Goal: Information Seeking & Learning: Learn about a topic

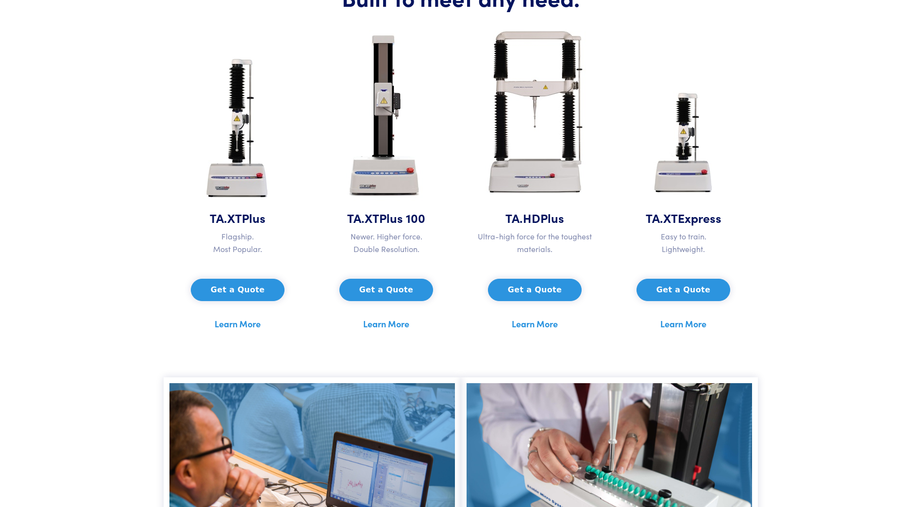
scroll to position [459, 0]
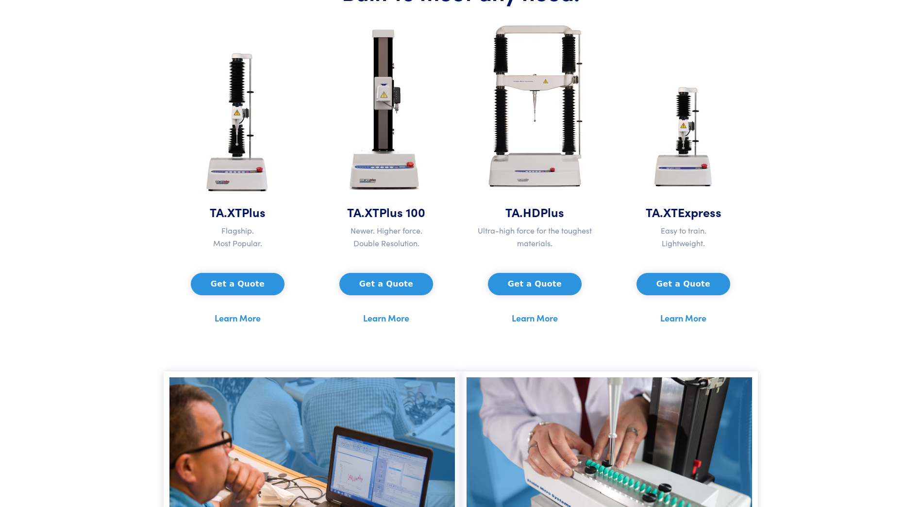
click at [242, 323] on link "Learn More" at bounding box center [238, 318] width 46 height 15
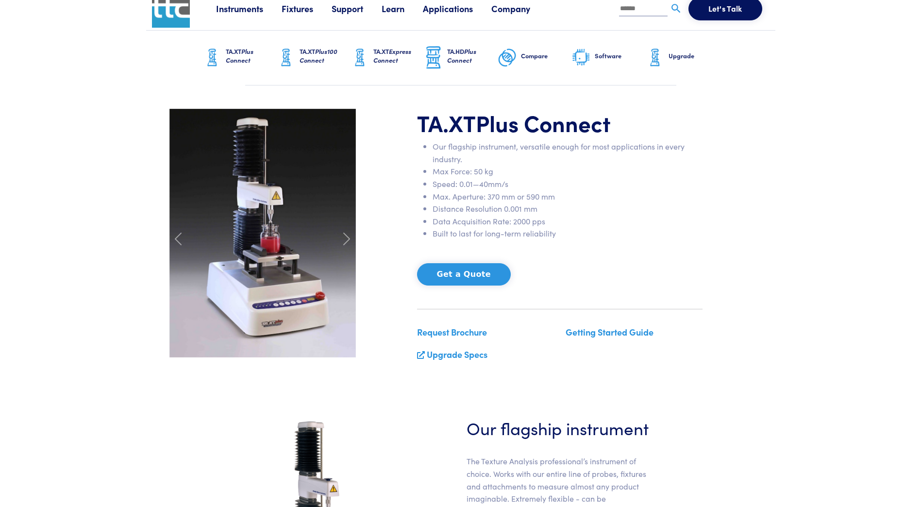
scroll to position [12, 0]
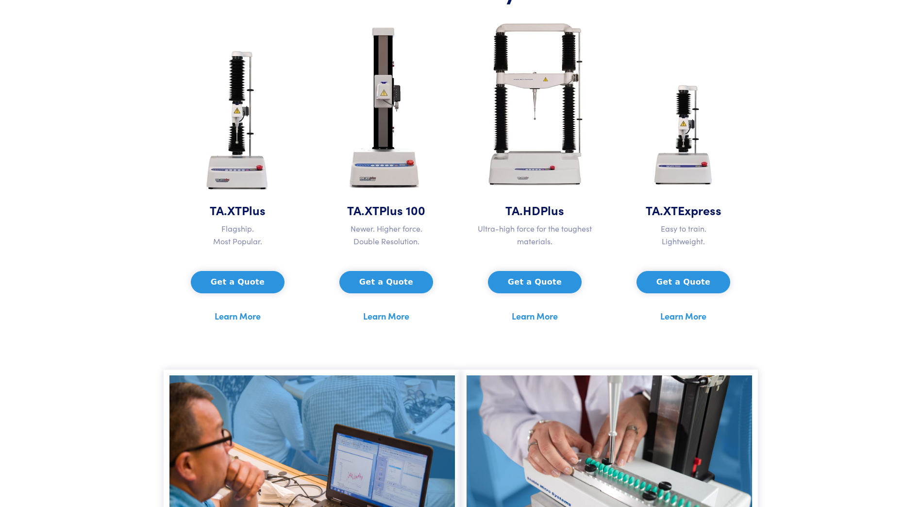
scroll to position [461, 0]
click at [395, 316] on link "Learn More" at bounding box center [386, 316] width 46 height 15
click at [535, 318] on link "Learn More" at bounding box center [535, 316] width 46 height 15
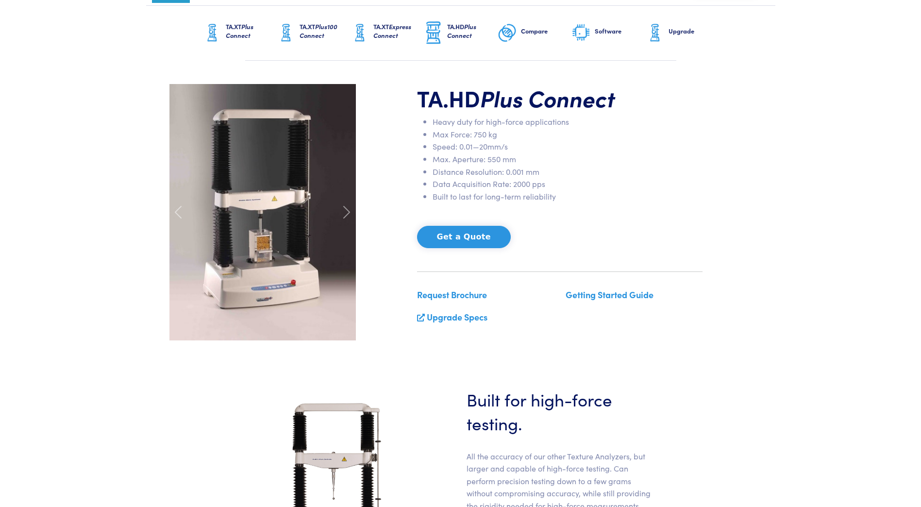
scroll to position [62, 0]
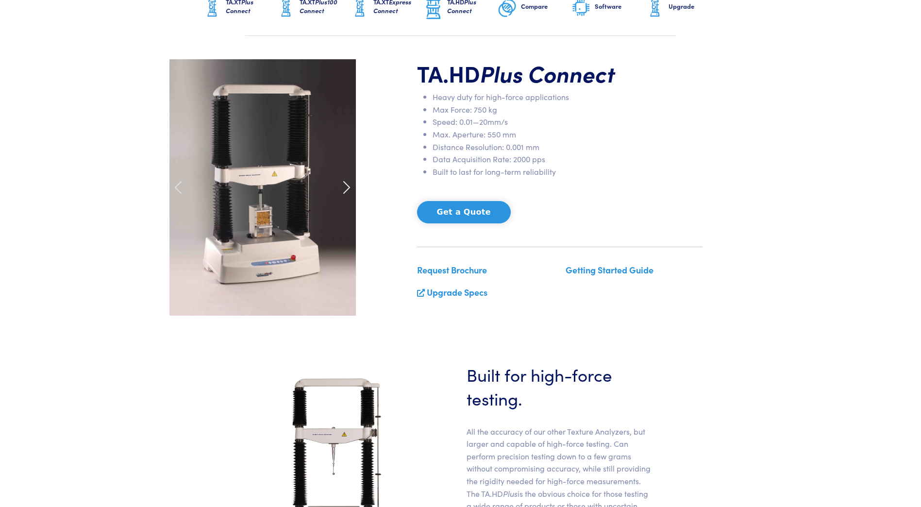
click at [348, 189] on span at bounding box center [347, 188] width 16 height 16
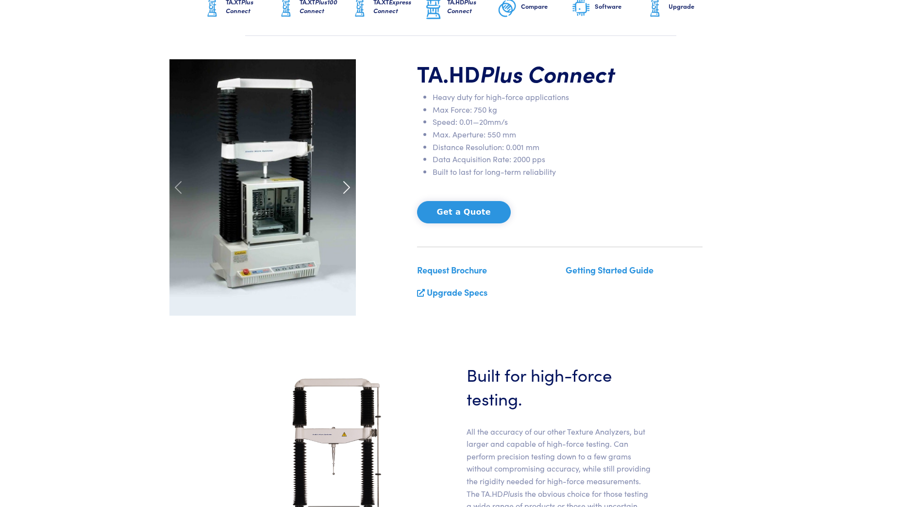
click at [348, 189] on span at bounding box center [347, 188] width 16 height 16
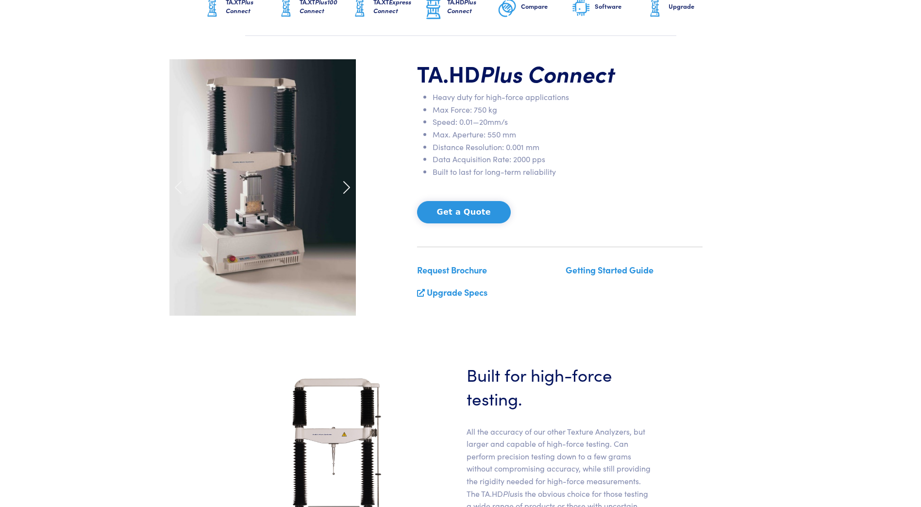
click at [348, 189] on span at bounding box center [347, 188] width 16 height 16
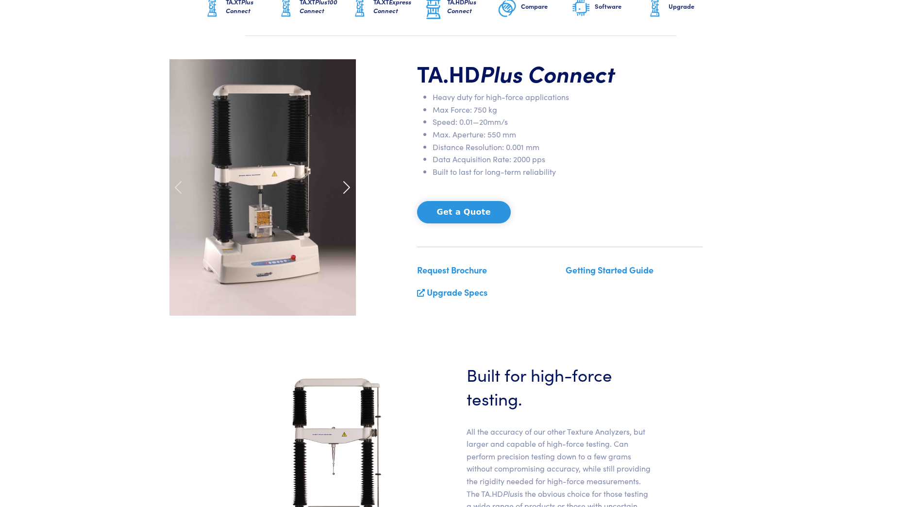
click at [348, 189] on span at bounding box center [347, 188] width 16 height 16
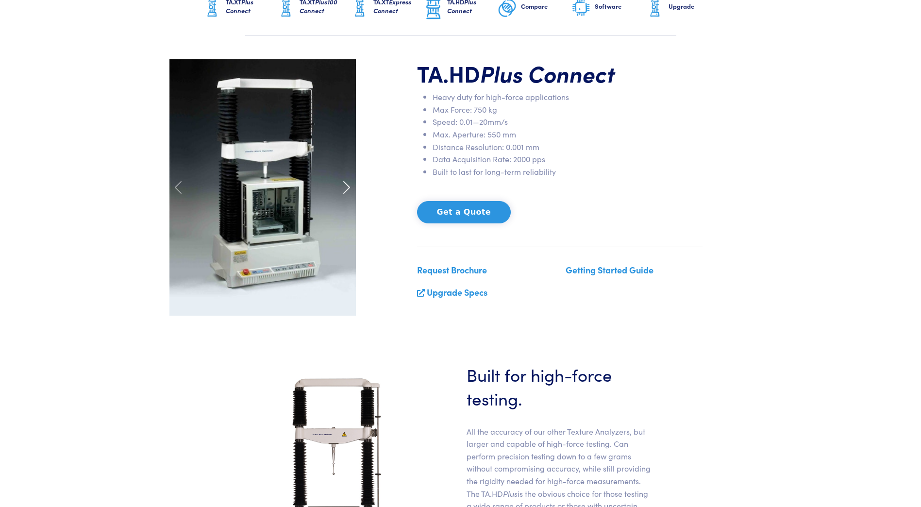
click at [348, 189] on span at bounding box center [347, 188] width 16 height 16
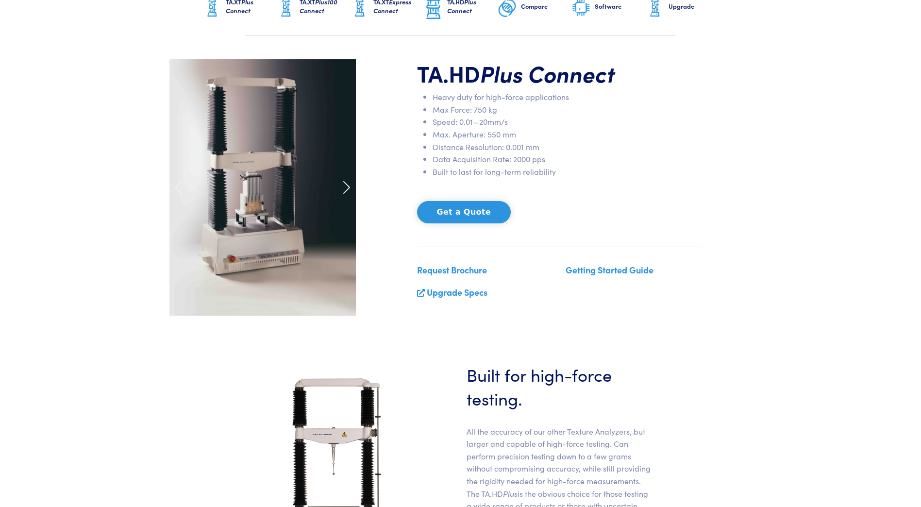
click at [348, 189] on span at bounding box center [347, 188] width 16 height 16
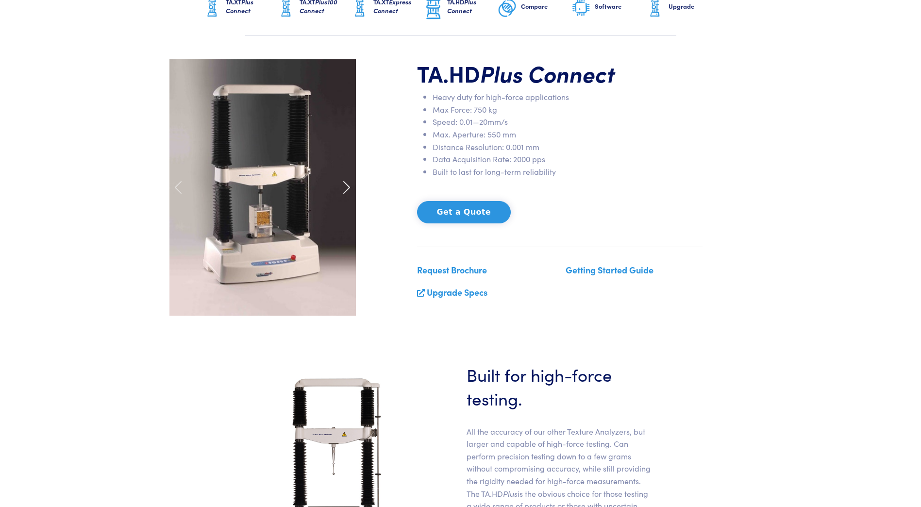
click at [348, 189] on span at bounding box center [347, 188] width 16 height 16
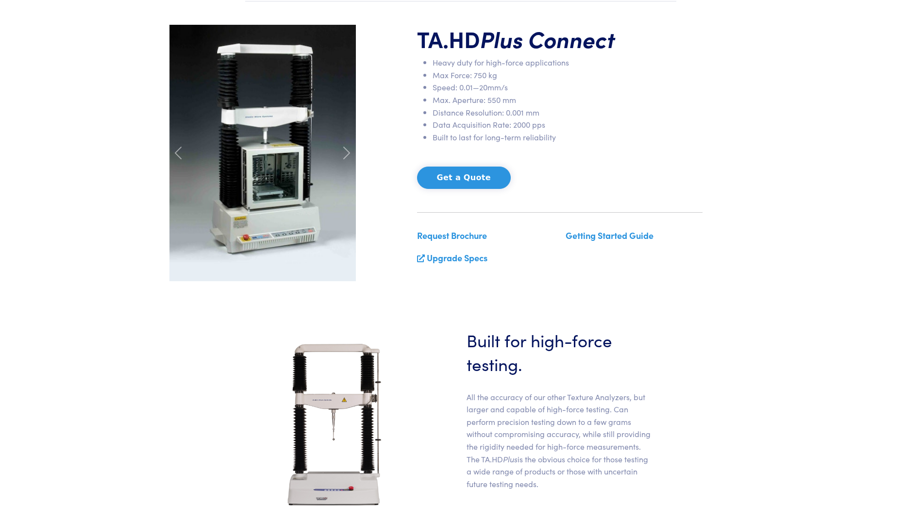
scroll to position [0, 0]
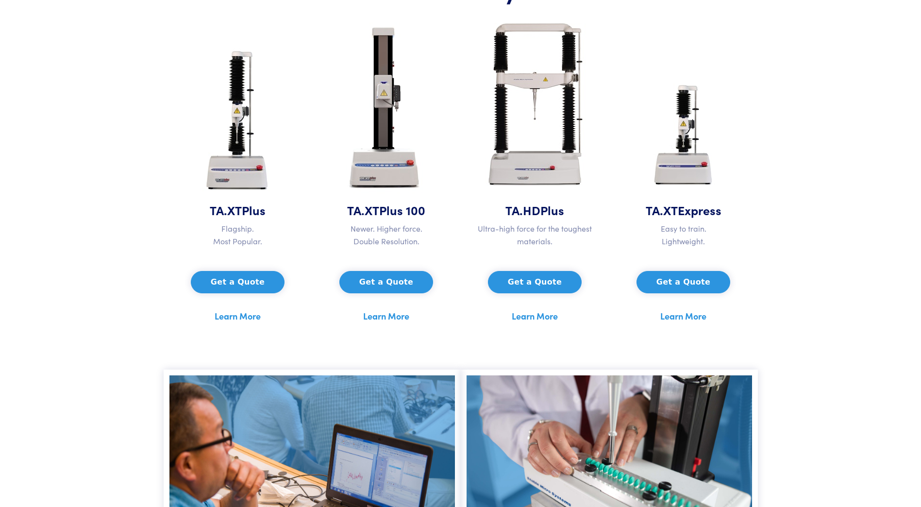
scroll to position [461, 0]
click at [387, 315] on link "Learn More" at bounding box center [386, 316] width 46 height 15
click at [526, 314] on link "Learn More" at bounding box center [535, 316] width 46 height 15
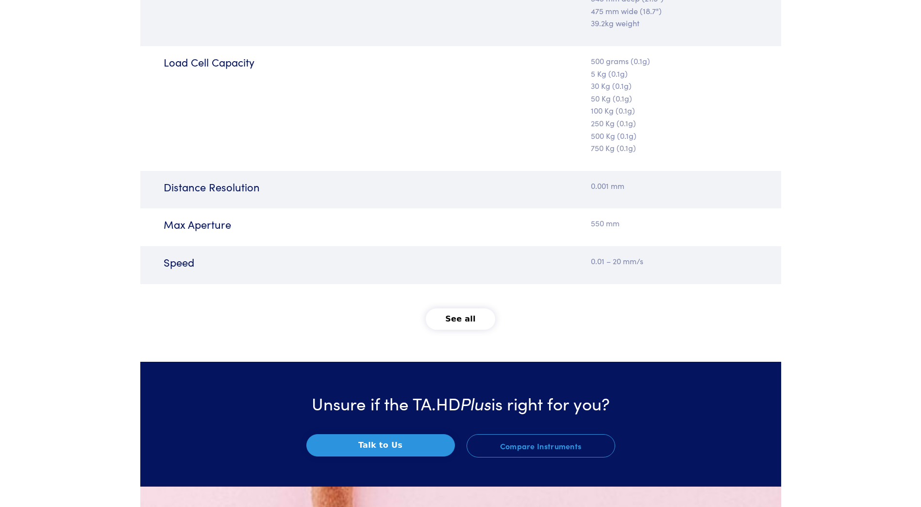
scroll to position [1340, 0]
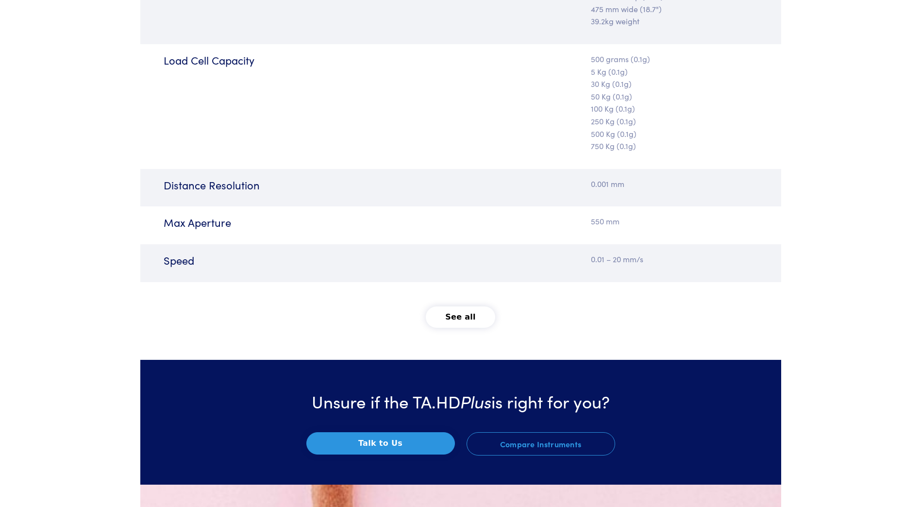
click at [460, 327] on button "See all" at bounding box center [460, 316] width 69 height 21
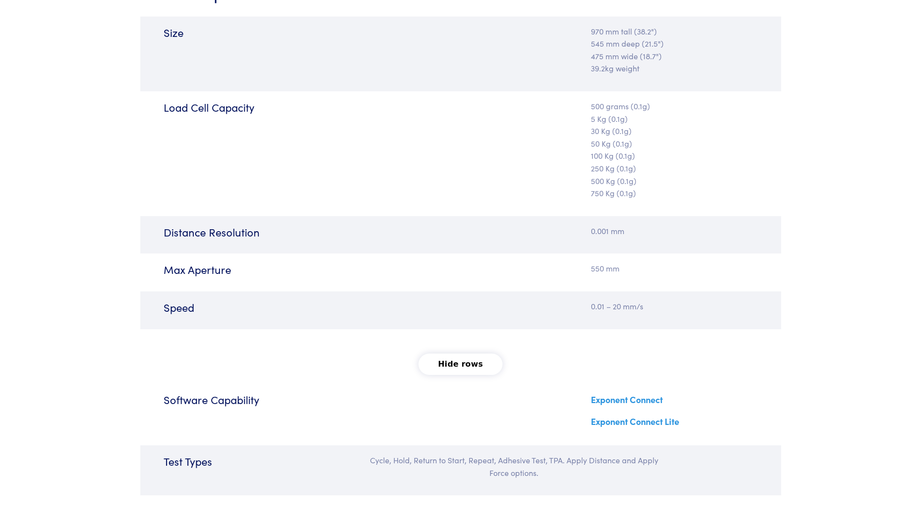
scroll to position [1294, 0]
click at [457, 365] on button "Hide rows" at bounding box center [460, 363] width 84 height 21
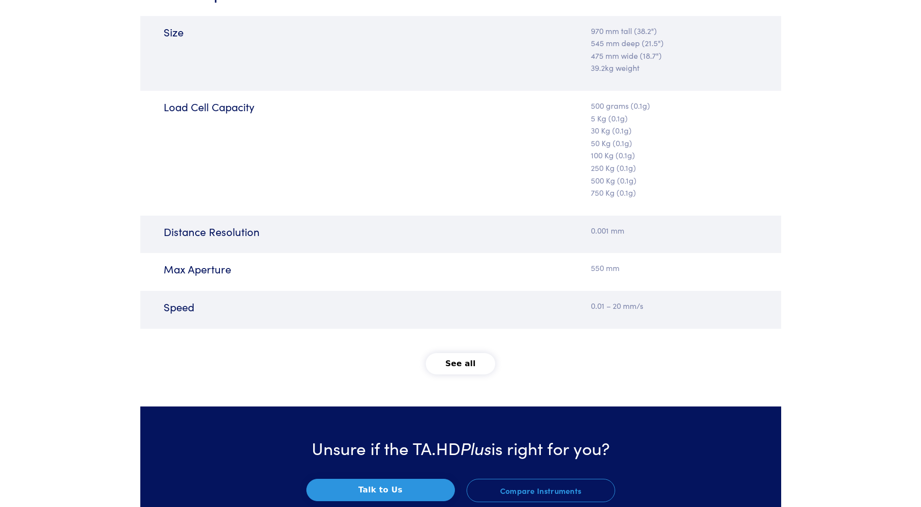
click at [457, 365] on button "See all" at bounding box center [460, 363] width 69 height 21
